Goal: Task Accomplishment & Management: Use online tool/utility

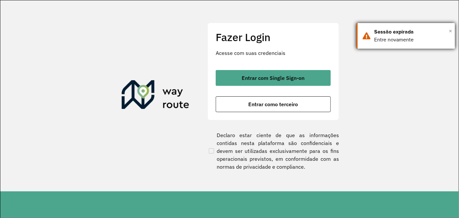
click at [450, 30] on span "×" at bounding box center [450, 31] width 3 height 10
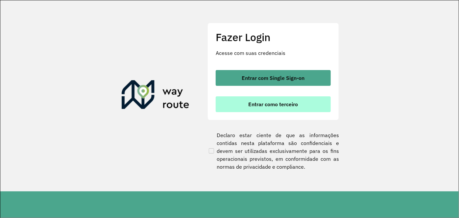
click at [298, 102] on button "Entrar como terceiro" at bounding box center [273, 104] width 115 height 16
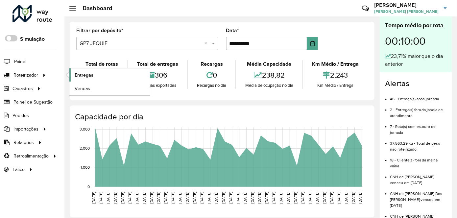
click at [99, 72] on link "Entregas" at bounding box center [109, 74] width 81 height 13
click at [109, 48] on div "Selecione um depósito × GP7 JEQUIE ×" at bounding box center [147, 43] width 142 height 13
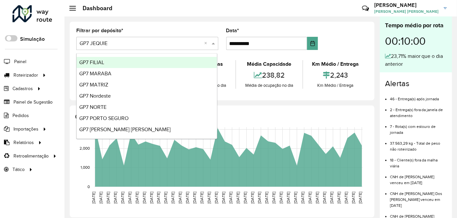
click at [114, 42] on input "text" at bounding box center [141, 44] width 122 height 8
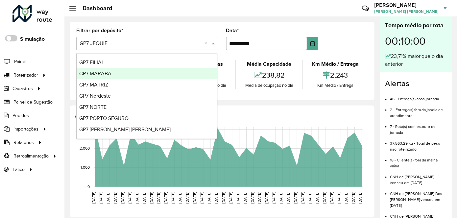
click at [113, 76] on div "GP7 MARABA" at bounding box center [147, 73] width 140 height 11
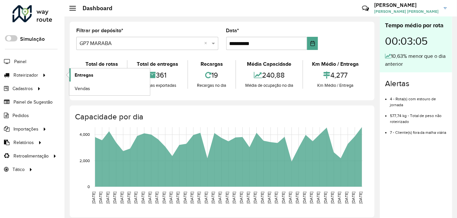
click at [82, 72] on span "Entregas" at bounding box center [84, 75] width 19 height 7
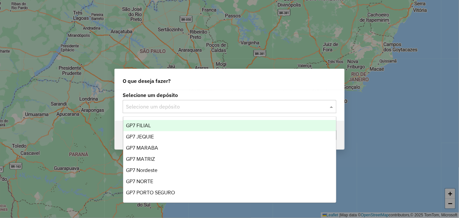
click at [278, 103] on input "text" at bounding box center [223, 107] width 194 height 8
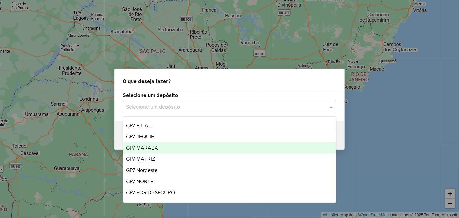
click at [185, 148] on div "GP7 MARABA" at bounding box center [229, 147] width 213 height 11
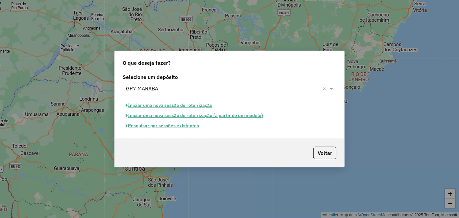
click at [170, 125] on button "Pesquisar por sessões existentes" at bounding box center [162, 126] width 79 height 10
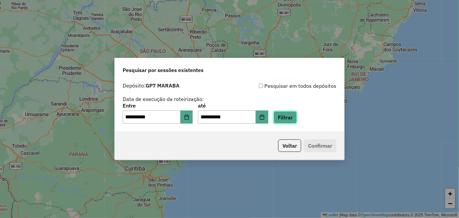
click at [295, 117] on button "Filtrar" at bounding box center [285, 117] width 23 height 13
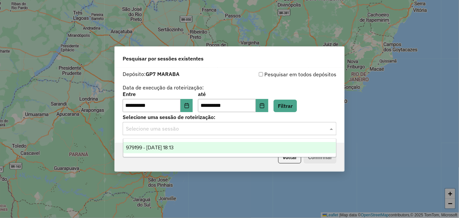
click at [309, 133] on div "Selecione uma sessão" at bounding box center [230, 128] width 214 height 13
click at [206, 149] on div "979199 - 14/08/2025 18:13" at bounding box center [229, 147] width 213 height 11
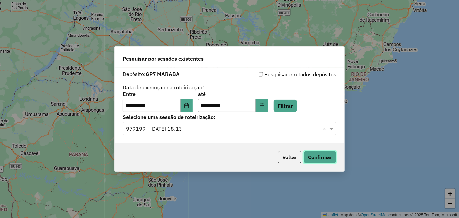
click at [320, 158] on button "Confirmar" at bounding box center [320, 157] width 33 height 13
click at [319, 157] on button "Confirmar" at bounding box center [320, 157] width 33 height 13
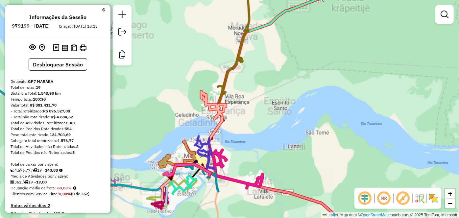
click at [238, 82] on div "Janela de atendimento Grade de atendimento Capacidade Transportadoras Veículos …" at bounding box center [229, 109] width 459 height 218
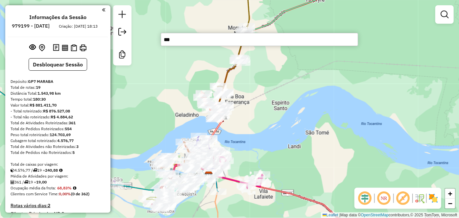
type input "****"
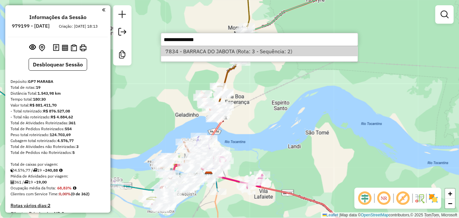
select select "**********"
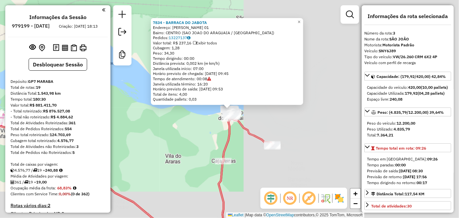
scroll to position [339, 0]
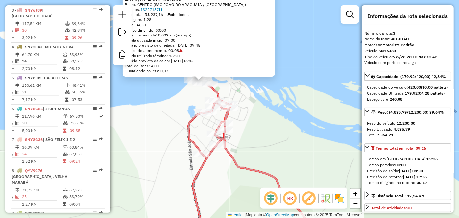
click at [446, 174] on div "Previsão de saída: [DATE] 08:30" at bounding box center [408, 171] width 82 height 6
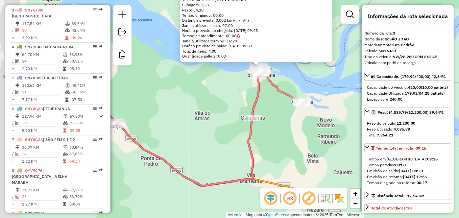
drag, startPoint x: 177, startPoint y: 122, endPoint x: 237, endPoint y: 77, distance: 75.2
click at [237, 78] on div "7834 - BARRACA DO JABOTA Endereço: [PERSON_NAME] 01 Bairro: CENTRO ([GEOGRAPHIC…" at bounding box center [229, 109] width 459 height 218
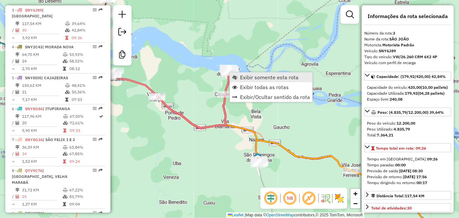
click at [259, 78] on span "Exibir somente esta rota" at bounding box center [269, 77] width 59 height 5
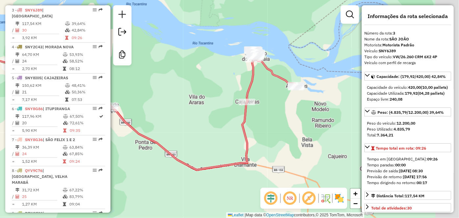
drag, startPoint x: 271, startPoint y: 63, endPoint x: 173, endPoint y: 63, distance: 97.7
click at [173, 63] on div "Janela de atendimento Grade de atendimento Capacidade Transportadoras Veículos …" at bounding box center [229, 109] width 459 height 218
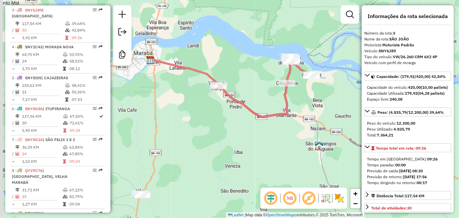
drag, startPoint x: 243, startPoint y: 64, endPoint x: 254, endPoint y: 72, distance: 14.0
click at [254, 72] on div "Janela de atendimento Grade de atendimento Capacidade Transportadoras Veículos …" at bounding box center [229, 109] width 459 height 218
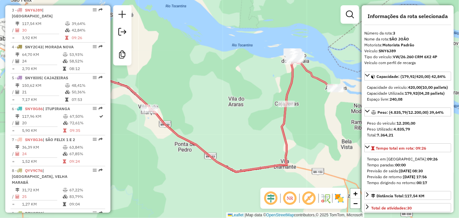
drag, startPoint x: 268, startPoint y: 66, endPoint x: 253, endPoint y: 53, distance: 19.6
click at [253, 53] on div "Janela de atendimento Grade de atendimento Capacidade Transportadoras Veículos …" at bounding box center [229, 109] width 459 height 218
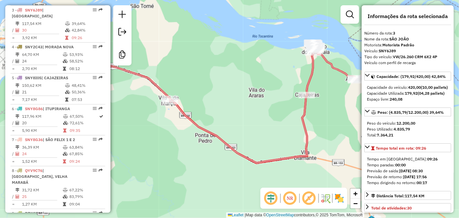
drag, startPoint x: 310, startPoint y: 68, endPoint x: 218, endPoint y: 74, distance: 92.0
click at [218, 74] on div "Janela de atendimento Grade de atendimento Capacidade Transportadoras Veículos …" at bounding box center [229, 109] width 459 height 218
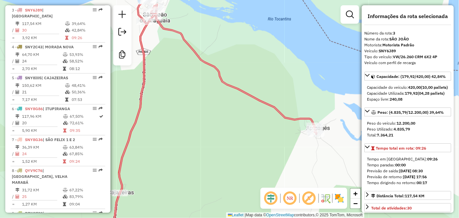
drag, startPoint x: 267, startPoint y: 69, endPoint x: 274, endPoint y: 95, distance: 27.0
click at [274, 95] on div "Janela de atendimento Grade de atendimento Capacidade Transportadoras Veículos …" at bounding box center [229, 109] width 459 height 218
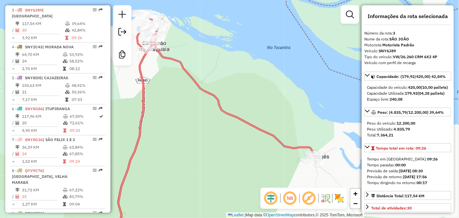
drag, startPoint x: 216, startPoint y: 63, endPoint x: 222, endPoint y: 63, distance: 6.0
click at [222, 63] on div "Janela de atendimento Grade de atendimento Capacidade Transportadoras Veículos …" at bounding box center [229, 109] width 459 height 218
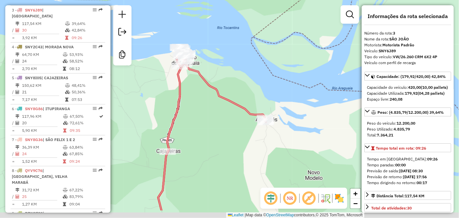
drag, startPoint x: 283, startPoint y: 120, endPoint x: 255, endPoint y: 90, distance: 41.4
click at [255, 90] on div "Janela de atendimento Grade de atendimento Capacidade Transportadoras Veículos …" at bounding box center [229, 109] width 459 height 218
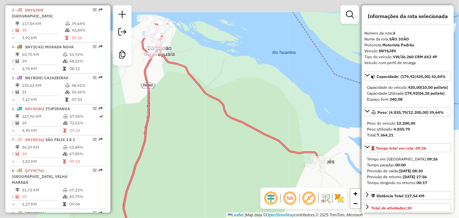
drag, startPoint x: 185, startPoint y: 67, endPoint x: 271, endPoint y: 95, distance: 91.0
click at [271, 95] on div "Janela de atendimento Grade de atendimento Capacidade Transportadoras Veículos …" at bounding box center [229, 109] width 459 height 218
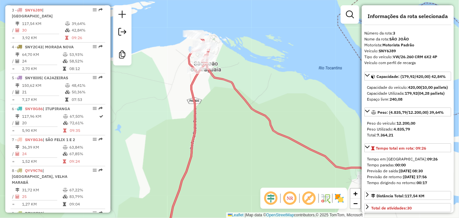
drag, startPoint x: 234, startPoint y: 89, endPoint x: 259, endPoint y: 89, distance: 24.3
click at [259, 89] on icon at bounding box center [268, 137] width 197 height 208
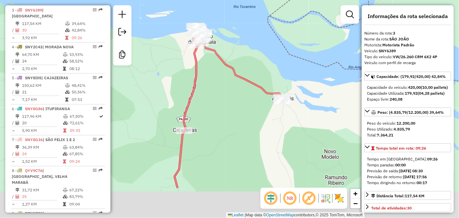
drag, startPoint x: 236, startPoint y: 139, endPoint x: 211, endPoint y: 85, distance: 59.2
click at [211, 85] on div "Janela de atendimento Grade de atendimento Capacidade Transportadoras Veículos …" at bounding box center [229, 109] width 459 height 218
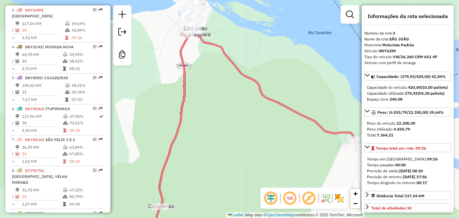
drag, startPoint x: 203, startPoint y: 63, endPoint x: 191, endPoint y: 139, distance: 76.9
click at [191, 139] on div "Janela de atendimento Grade de atendimento Capacidade Transportadoras Veículos …" at bounding box center [229, 109] width 459 height 218
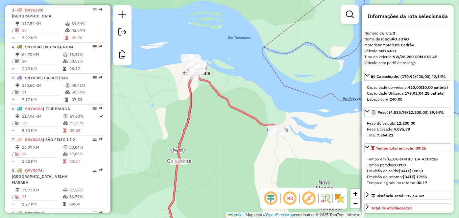
drag, startPoint x: 209, startPoint y: 118, endPoint x: 209, endPoint y: 112, distance: 6.0
click at [209, 112] on div "Janela de atendimento Grade de atendimento Capacidade Transportadoras Veículos …" at bounding box center [229, 109] width 459 height 218
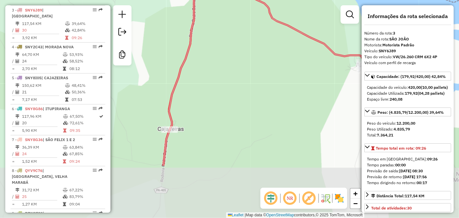
drag, startPoint x: 205, startPoint y: 114, endPoint x: 212, endPoint y: 64, distance: 50.7
click at [212, 64] on div "Janela de atendimento Grade de atendimento Capacidade Transportadoras Veículos …" at bounding box center [229, 109] width 459 height 218
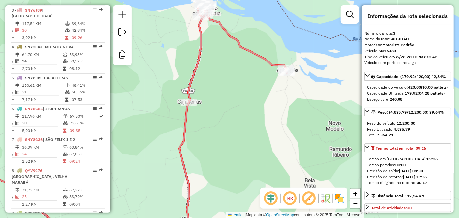
drag, startPoint x: 216, startPoint y: 74, endPoint x: 217, endPoint y: 94, distance: 20.1
click at [217, 94] on div "Janela de atendimento Grade de atendimento Capacidade Transportadoras Veículos …" at bounding box center [229, 109] width 459 height 218
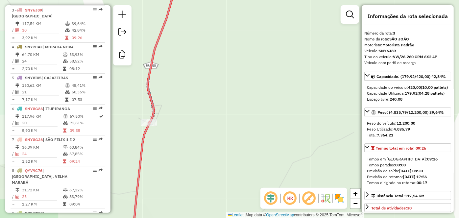
drag, startPoint x: 159, startPoint y: 110, endPoint x: 179, endPoint y: 104, distance: 21.0
click at [179, 104] on div "Janela de atendimento Grade de atendimento Capacidade Transportadoras Veículos …" at bounding box center [229, 109] width 459 height 218
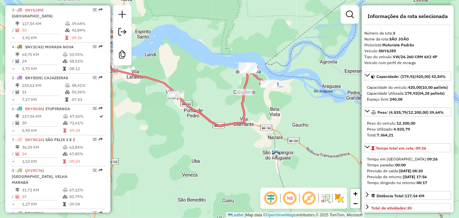
drag, startPoint x: 149, startPoint y: 91, endPoint x: 186, endPoint y: 84, distance: 38.1
click at [186, 84] on div "Janela de atendimento Grade de atendimento Capacidade Transportadoras Veículos …" at bounding box center [229, 109] width 459 height 218
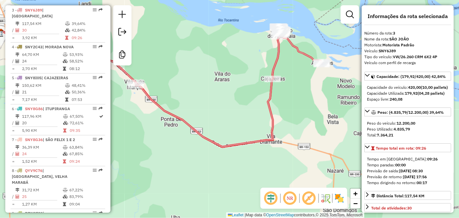
drag, startPoint x: 189, startPoint y: 78, endPoint x: 193, endPoint y: 73, distance: 6.1
click at [193, 73] on div "Janela de atendimento Grade de atendimento Capacidade Transportadoras Veículos …" at bounding box center [229, 109] width 459 height 218
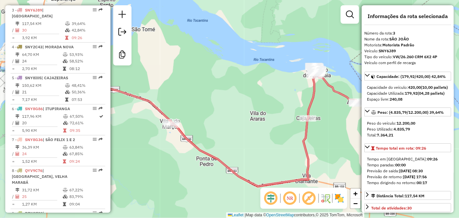
drag, startPoint x: 164, startPoint y: 55, endPoint x: 217, endPoint y: 92, distance: 65.0
click at [217, 92] on div "Janela de atendimento Grade de atendimento Capacidade Transportadoras Veículos …" at bounding box center [229, 109] width 459 height 218
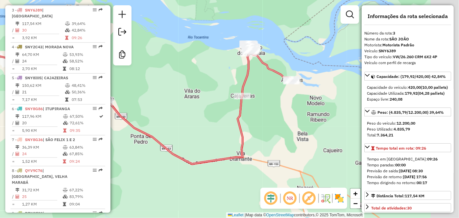
drag, startPoint x: 279, startPoint y: 120, endPoint x: 212, endPoint y: 95, distance: 71.2
click at [212, 95] on div "Janela de atendimento Grade de atendimento Capacidade Transportadoras Veículos …" at bounding box center [229, 109] width 459 height 218
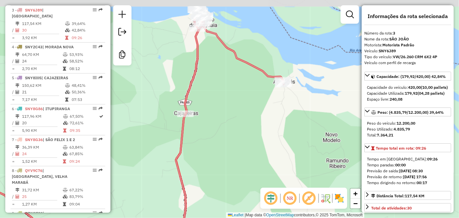
drag, startPoint x: 288, startPoint y: 87, endPoint x: 209, endPoint y: 109, distance: 82.0
click at [209, 109] on div "Janela de atendimento Grade de atendimento Capacidade Transportadoras Veículos …" at bounding box center [229, 109] width 459 height 218
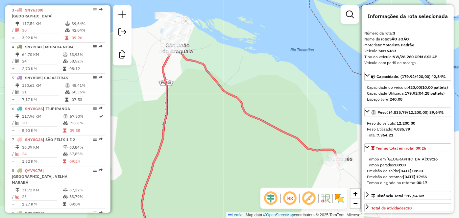
drag, startPoint x: 277, startPoint y: 66, endPoint x: 314, endPoint y: 132, distance: 75.9
click at [316, 134] on div "Janela de atendimento Grade de atendimento Capacidade Transportadoras Veículos …" at bounding box center [229, 109] width 459 height 218
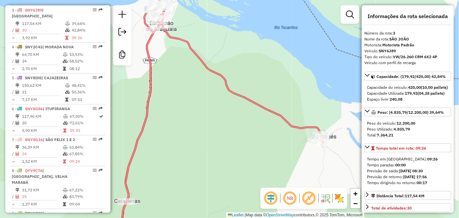
drag, startPoint x: 312, startPoint y: 123, endPoint x: 297, endPoint y: 100, distance: 27.2
click at [297, 100] on div "Janela de atendimento Grade de atendimento Capacidade Transportadoras Veículos …" at bounding box center [229, 109] width 459 height 218
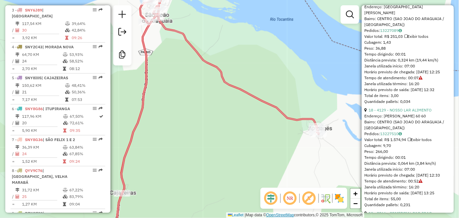
scroll to position [2004, 0]
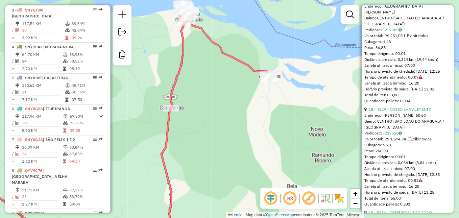
drag, startPoint x: 199, startPoint y: 116, endPoint x: 213, endPoint y: 97, distance: 23.6
click at [213, 97] on div "Janela de atendimento Grade de atendimento Capacidade Transportadoras Veículos …" at bounding box center [229, 109] width 459 height 218
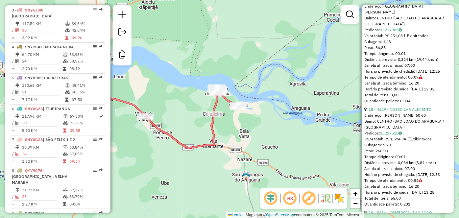
drag, startPoint x: 187, startPoint y: 115, endPoint x: 194, endPoint y: 115, distance: 7.2
click at [194, 115] on div "Janela de atendimento Grade de atendimento Capacidade Transportadoras Veículos …" at bounding box center [229, 109] width 459 height 218
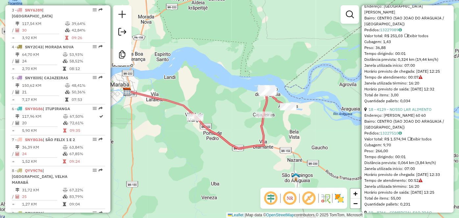
drag, startPoint x: 188, startPoint y: 89, endPoint x: 225, endPoint y: 89, distance: 37.2
click at [216, 89] on div "Janela de atendimento Grade de atendimento Capacidade Transportadoras Veículos …" at bounding box center [229, 109] width 459 height 218
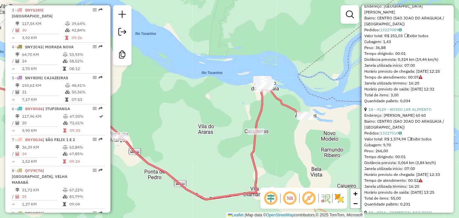
drag, startPoint x: 290, startPoint y: 85, endPoint x: 267, endPoint y: 75, distance: 24.5
click at [267, 75] on div "Janela de atendimento Grade de atendimento Capacidade Transportadoras Veículos …" at bounding box center [229, 109] width 459 height 218
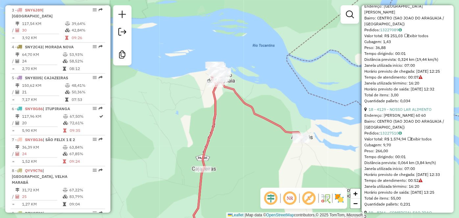
drag, startPoint x: 264, startPoint y: 63, endPoint x: 264, endPoint y: 90, distance: 27.0
click at [264, 90] on div "Janela de atendimento Grade de atendimento Capacidade Transportadoras Veículos …" at bounding box center [229, 109] width 459 height 218
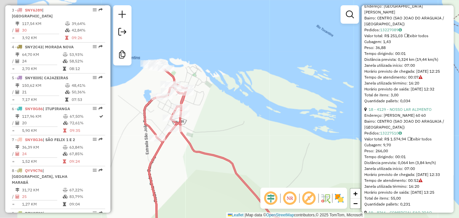
drag, startPoint x: 201, startPoint y: 111, endPoint x: 295, endPoint y: 99, distance: 94.1
click at [295, 100] on div "Janela de atendimento Grade de atendimento Capacidade Transportadoras Veículos …" at bounding box center [229, 109] width 459 height 218
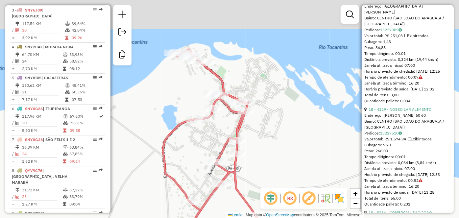
drag, startPoint x: 271, startPoint y: 75, endPoint x: 274, endPoint y: 128, distance: 53.1
click at [274, 130] on div "Janela de atendimento Grade de atendimento Capacidade Transportadoras Veículos …" at bounding box center [229, 109] width 459 height 218
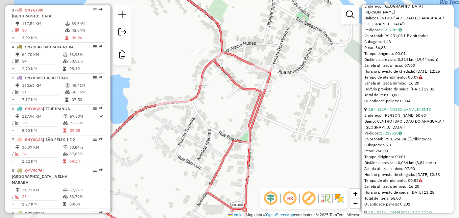
drag, startPoint x: 217, startPoint y: 82, endPoint x: 311, endPoint y: 79, distance: 93.5
click at [311, 79] on div "Janela de atendimento Grade de atendimento Capacidade Transportadoras Veículos …" at bounding box center [229, 109] width 459 height 218
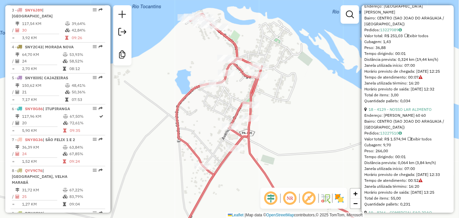
drag, startPoint x: 282, startPoint y: 57, endPoint x: 260, endPoint y: 87, distance: 37.1
click at [262, 87] on div "Janela de atendimento Grade de atendimento Capacidade Transportadoras Veículos …" at bounding box center [229, 109] width 459 height 218
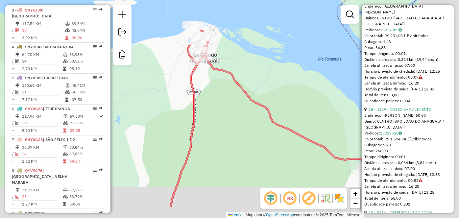
drag, startPoint x: 310, startPoint y: 84, endPoint x: 229, endPoint y: 41, distance: 90.7
click at [228, 41] on div "Janela de atendimento Grade de atendimento Capacidade Transportadoras Veículos …" at bounding box center [229, 109] width 459 height 218
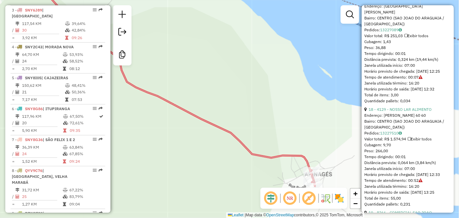
drag, startPoint x: 218, startPoint y: 30, endPoint x: 269, endPoint y: 104, distance: 89.7
click at [290, 121] on div "Janela de atendimento Grade de atendimento Capacidade Transportadoras Veículos …" at bounding box center [229, 109] width 459 height 218
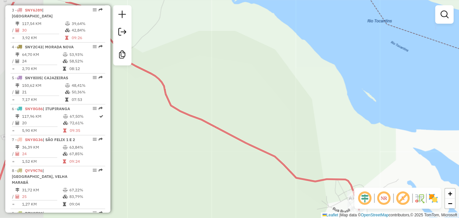
drag, startPoint x: 246, startPoint y: 85, endPoint x: 331, endPoint y: 120, distance: 92.2
click at [330, 120] on div "Janela de atendimento Grade de atendimento Capacidade Transportadoras Veículos …" at bounding box center [229, 109] width 459 height 218
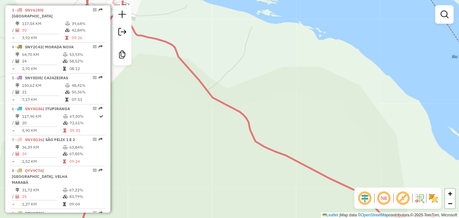
drag, startPoint x: 237, startPoint y: 71, endPoint x: 335, endPoint y: 128, distance: 113.4
click at [335, 128] on div "Janela de atendimento Grade de atendimento Capacidade Transportadoras Veículos …" at bounding box center [229, 109] width 459 height 218
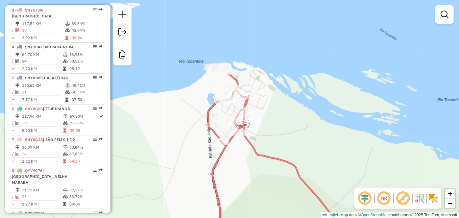
drag, startPoint x: 306, startPoint y: 65, endPoint x: 274, endPoint y: 109, distance: 54.4
click at [278, 111] on div "Janela de atendimento Grade de atendimento Capacidade Transportadoras Veículos …" at bounding box center [229, 109] width 459 height 218
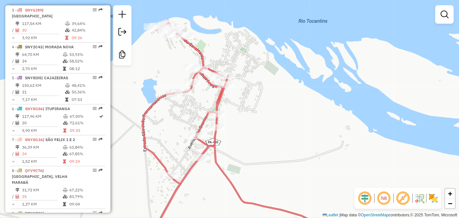
drag, startPoint x: 237, startPoint y: 82, endPoint x: 245, endPoint y: 69, distance: 14.7
click at [245, 69] on div "Janela de atendimento Grade de atendimento Capacidade Transportadoras Veículos …" at bounding box center [229, 109] width 459 height 218
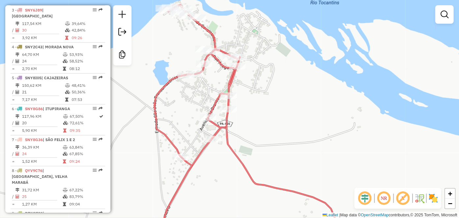
drag, startPoint x: 284, startPoint y: 123, endPoint x: 289, endPoint y: 107, distance: 16.5
click at [289, 107] on div "Janela de atendimento Grade de atendimento Capacidade Transportadoras Veículos …" at bounding box center [229, 109] width 459 height 218
